Goal: Task Accomplishment & Management: Manage account settings

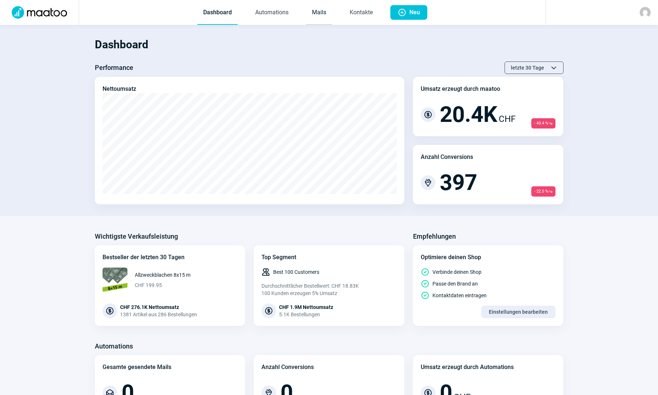
click at [308, 12] on link "Mails" at bounding box center [319, 13] width 26 height 24
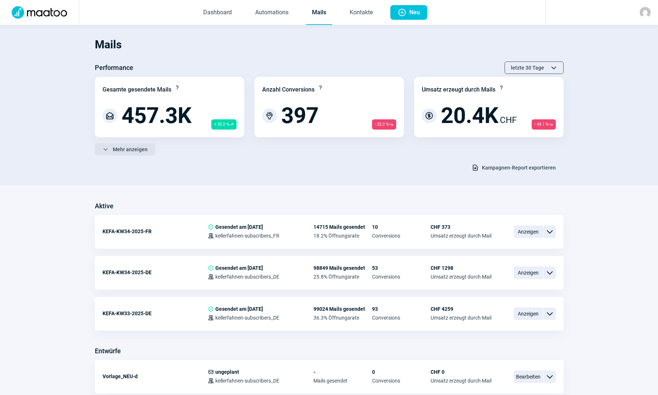
click at [131, 145] on span "Mehr anzeigen" at bounding box center [130, 150] width 35 height 12
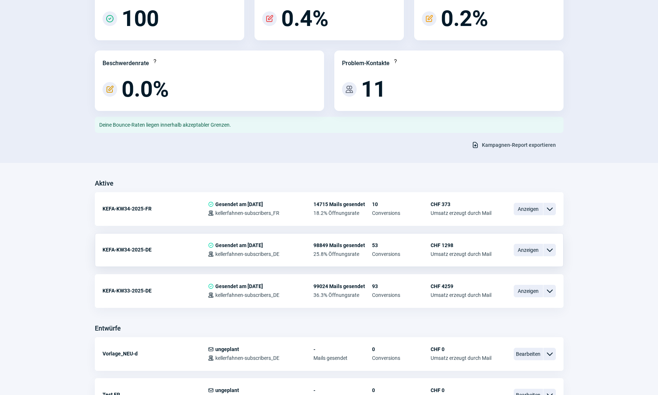
scroll to position [220, 0]
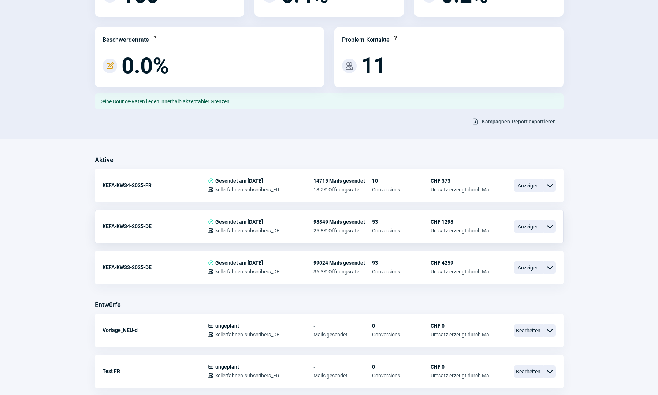
click at [556, 228] on div "ChevronDown icon" at bounding box center [550, 227] width 12 height 12
click at [531, 226] on span "Anzeigen" at bounding box center [528, 227] width 29 height 12
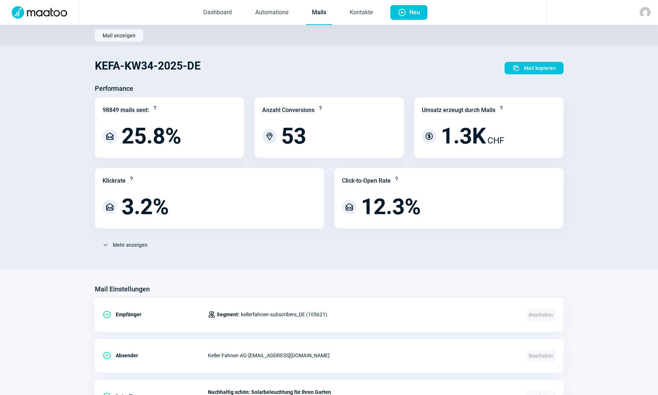
click at [113, 36] on span "Mail anzeigen" at bounding box center [119, 36] width 33 height 12
click at [134, 247] on span "Mehr anzeigen" at bounding box center [130, 245] width 35 height 12
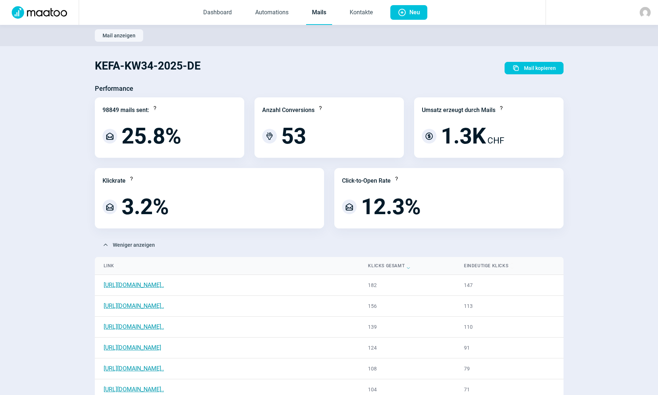
click at [126, 36] on span "Mail anzeigen" at bounding box center [119, 36] width 33 height 12
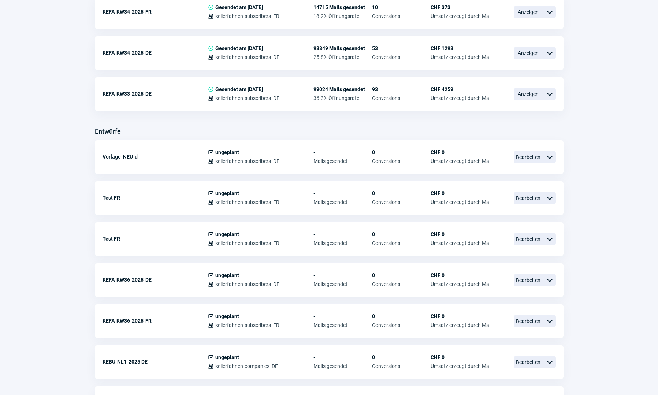
scroll to position [183, 0]
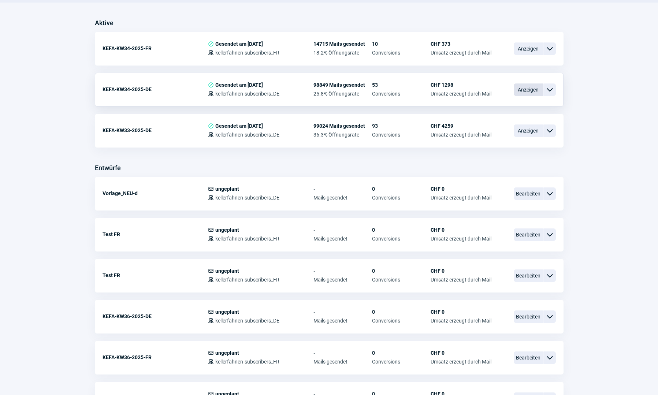
click at [536, 91] on span "Anzeigen" at bounding box center [528, 90] width 29 height 12
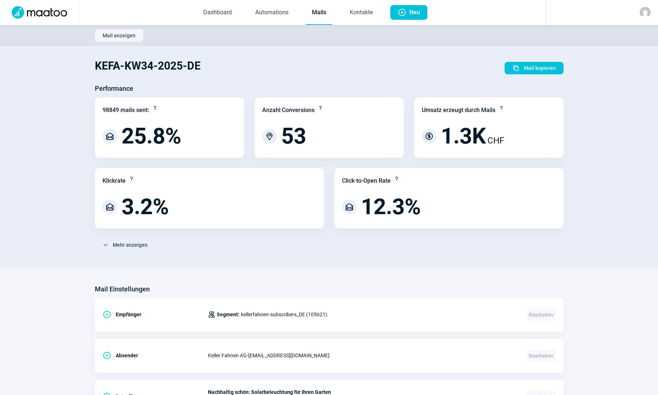
click at [41, 11] on img at bounding box center [39, 12] width 64 height 12
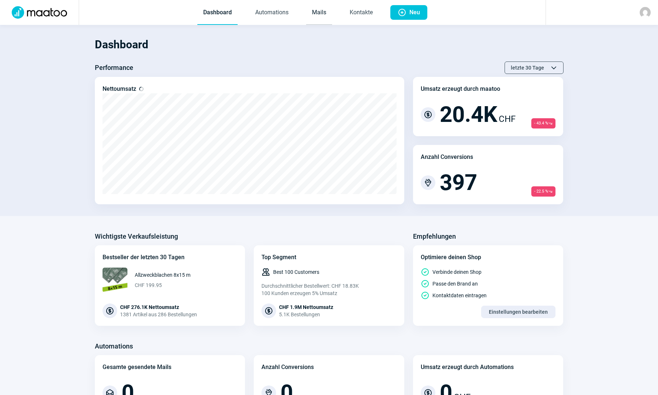
click at [322, 12] on link "Mails" at bounding box center [319, 13] width 26 height 24
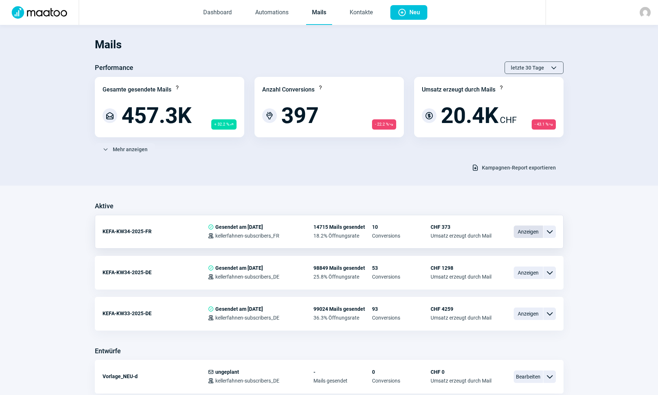
click at [521, 230] on span "Anzeigen" at bounding box center [528, 232] width 29 height 12
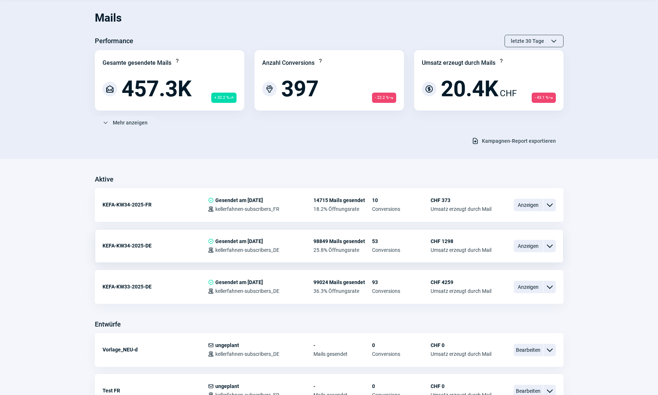
scroll to position [73, 0]
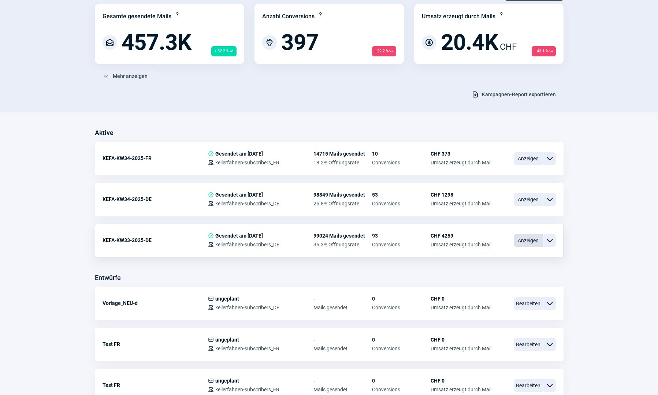
click at [520, 240] on span "Anzeigen" at bounding box center [528, 240] width 29 height 12
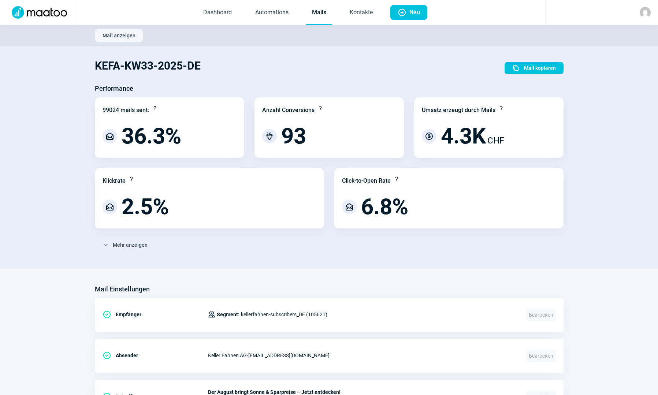
click at [23, 7] on img at bounding box center [39, 12] width 64 height 12
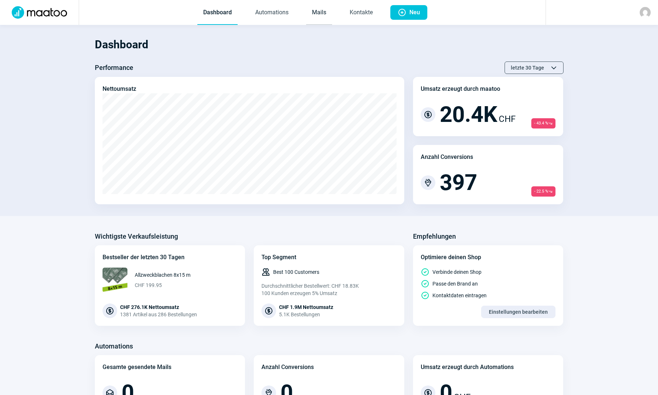
click at [322, 17] on link "Mails" at bounding box center [319, 13] width 26 height 24
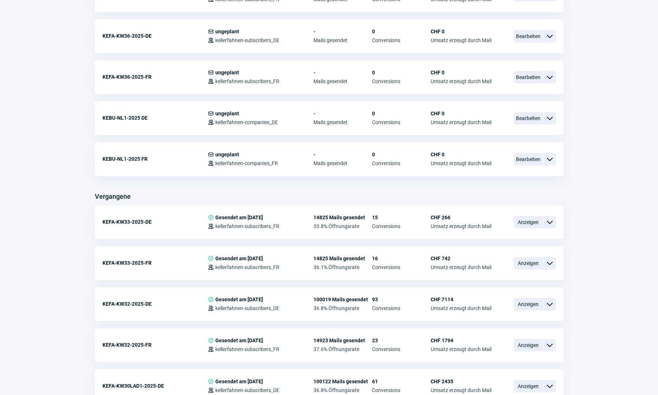
scroll to position [513, 0]
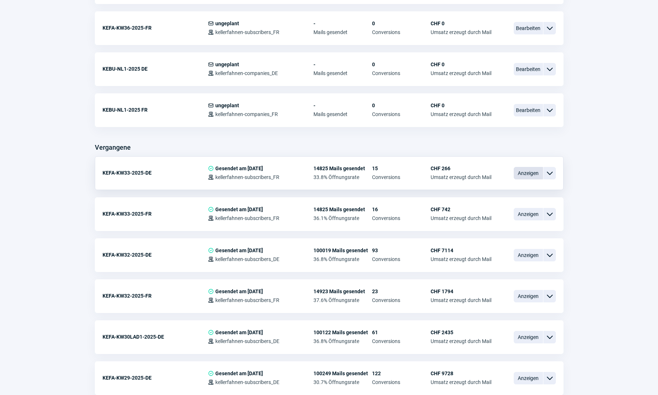
click at [518, 172] on span "Anzeigen" at bounding box center [528, 173] width 29 height 12
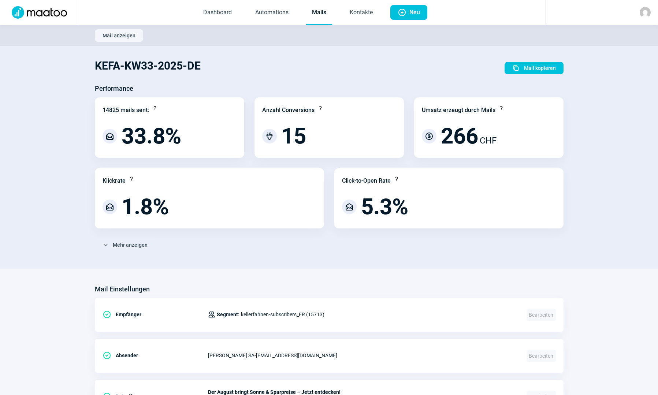
click at [120, 33] on span "Mail anzeigen" at bounding box center [119, 36] width 33 height 12
click at [367, 12] on link "Kontakte" at bounding box center [361, 13] width 35 height 24
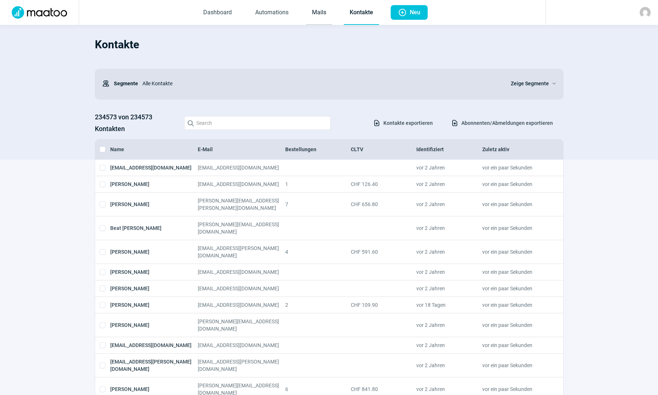
click at [311, 13] on link "Mails" at bounding box center [319, 13] width 26 height 24
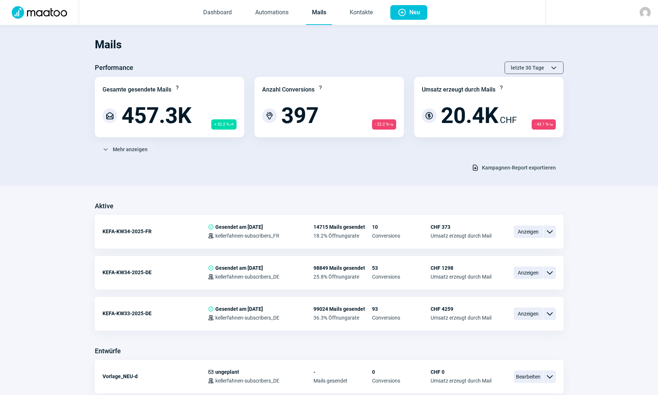
click at [523, 168] on span "Kampagnen-Report exportieren" at bounding box center [519, 168] width 74 height 12
click at [367, 13] on link "Kontakte" at bounding box center [361, 13] width 35 height 24
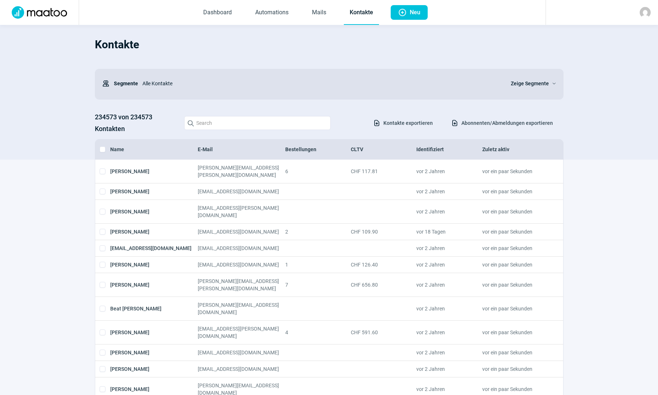
click at [483, 122] on span "Abonnenten/Abmeldungen exportieren" at bounding box center [508, 123] width 92 height 12
click at [518, 77] on div "Zeige Segmente ChevronDown icon" at bounding box center [533, 83] width 45 height 15
click at [518, 82] on span "Zeige Segmente" at bounding box center [530, 83] width 38 height 9
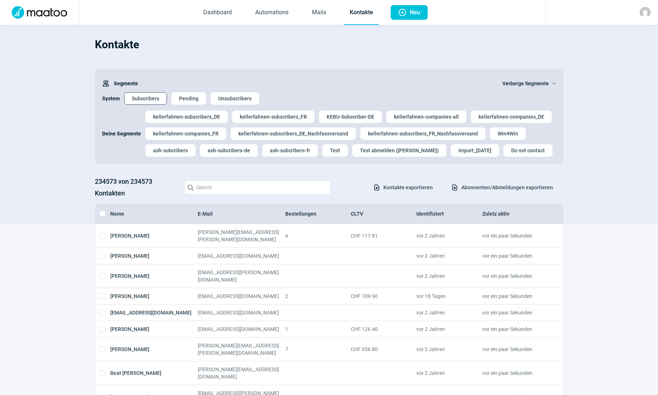
click at [151, 96] on span "Subscribers" at bounding box center [145, 99] width 27 height 12
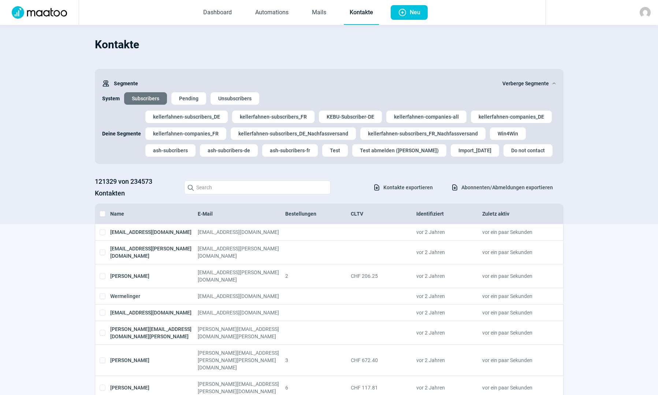
click at [645, 12] on img at bounding box center [645, 12] width 11 height 11
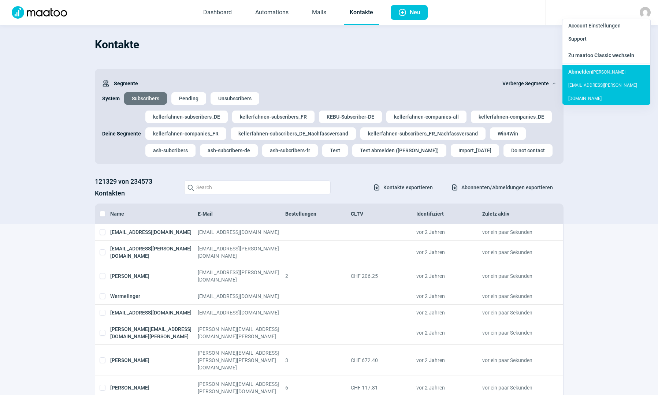
click at [586, 74] on span "Abmelden" at bounding box center [581, 72] width 24 height 6
